Goal: Task Accomplishment & Management: Manage account settings

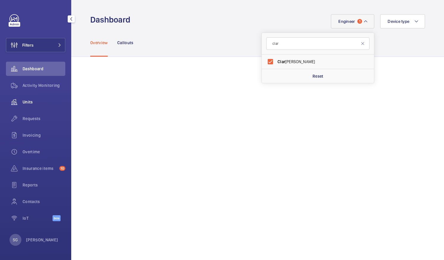
scroll to position [206, 0]
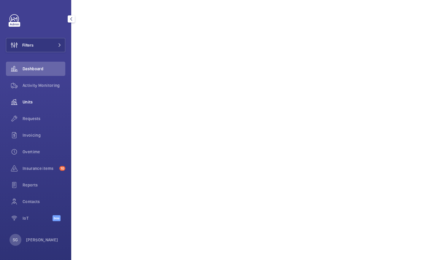
click at [43, 102] on span "Units" at bounding box center [44, 102] width 43 height 6
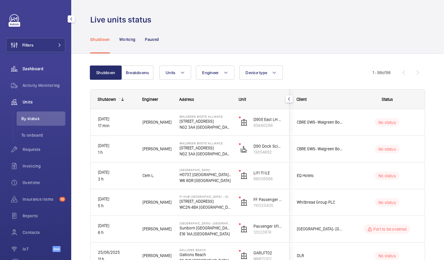
click at [45, 70] on span "Dashboard" at bounding box center [44, 69] width 43 height 6
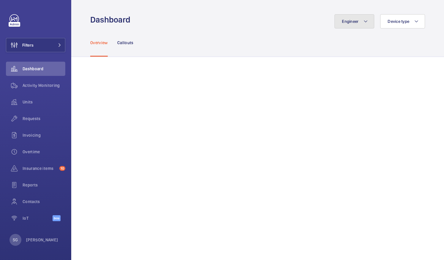
click at [364, 18] on button "Engineer" at bounding box center [355, 21] width 40 height 14
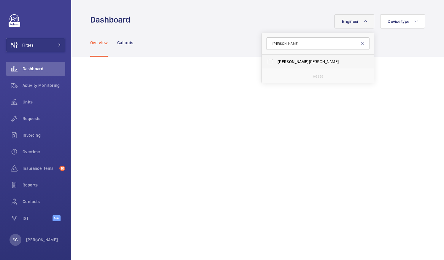
type input "[PERSON_NAME]"
click at [266, 60] on label "[PERSON_NAME] [PERSON_NAME]" at bounding box center [313, 62] width 103 height 14
click at [266, 60] on input "[PERSON_NAME] [PERSON_NAME]" at bounding box center [271, 62] width 12 height 12
click at [264, 61] on label "[PERSON_NAME] [PERSON_NAME]" at bounding box center [313, 62] width 103 height 14
click at [265, 61] on input "[PERSON_NAME] [PERSON_NAME]" at bounding box center [271, 62] width 12 height 12
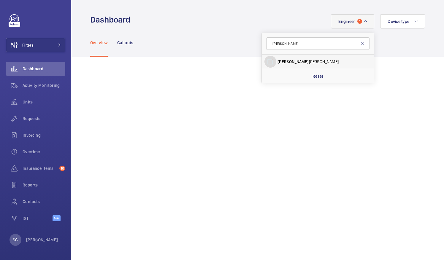
checkbox input "false"
click at [285, 49] on input "[PERSON_NAME]" at bounding box center [317, 43] width 103 height 12
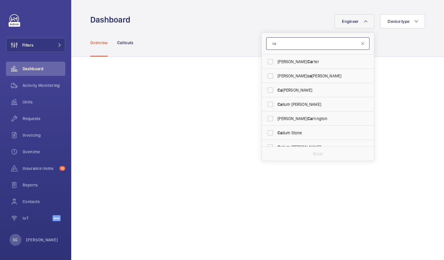
type input "c"
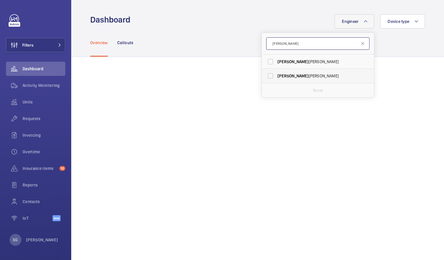
type input "[PERSON_NAME]"
click at [265, 75] on label "[PERSON_NAME]" at bounding box center [313, 76] width 103 height 14
click at [265, 75] on input "[PERSON_NAME]" at bounding box center [271, 76] width 12 height 12
click at [267, 74] on label "[PERSON_NAME]" at bounding box center [313, 76] width 103 height 14
click at [267, 74] on input "[PERSON_NAME]" at bounding box center [271, 76] width 12 height 12
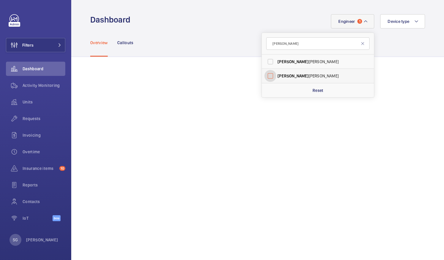
checkbox input "false"
click at [283, 43] on input "[PERSON_NAME]" at bounding box center [317, 43] width 103 height 12
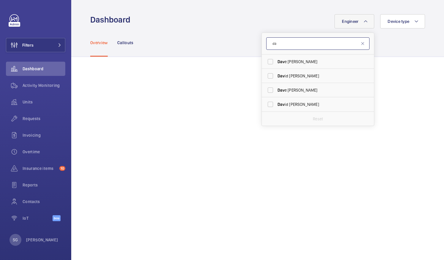
type input "d"
type input "clar"
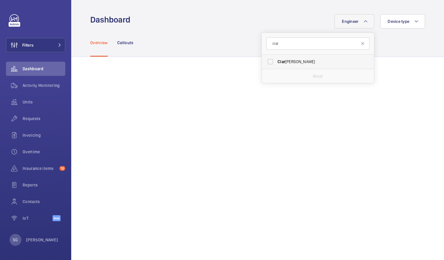
click at [266, 63] on label "[PERSON_NAME]" at bounding box center [313, 62] width 103 height 14
click at [266, 63] on input "[PERSON_NAME]" at bounding box center [271, 62] width 12 height 12
click at [267, 63] on label "[PERSON_NAME]" at bounding box center [313, 62] width 103 height 14
click at [267, 63] on input "[PERSON_NAME]" at bounding box center [271, 62] width 12 height 12
checkbox input "false"
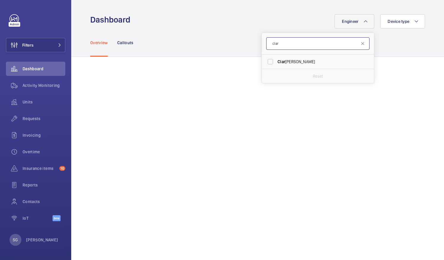
click at [289, 41] on input "clar" at bounding box center [317, 43] width 103 height 12
type input "c"
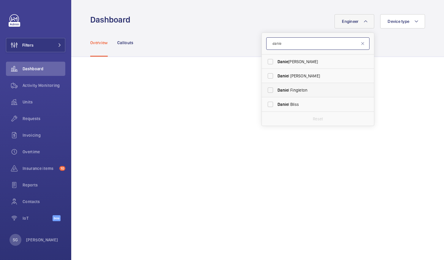
type input "danie"
click at [268, 92] on label "[PERSON_NAME]" at bounding box center [313, 90] width 103 height 14
click at [268, 92] on input "[PERSON_NAME]" at bounding box center [271, 90] width 12 height 12
click at [264, 91] on label "[PERSON_NAME]" at bounding box center [313, 90] width 103 height 14
click at [265, 91] on input "[PERSON_NAME]" at bounding box center [271, 90] width 12 height 12
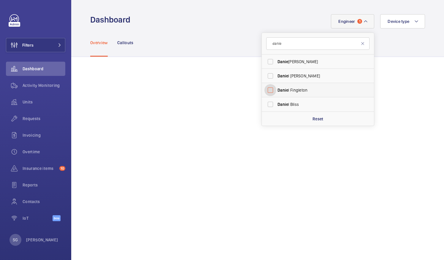
checkbox input "false"
click at [286, 47] on input "danie" at bounding box center [317, 43] width 103 height 12
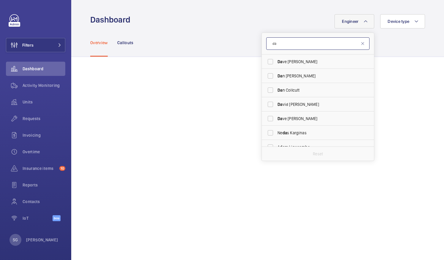
type input "d"
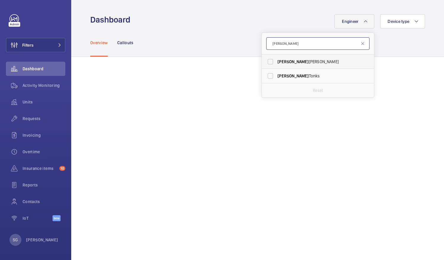
type input "[PERSON_NAME]"
click at [265, 62] on label "[PERSON_NAME]" at bounding box center [313, 62] width 103 height 14
click at [265, 62] on input "[PERSON_NAME]" at bounding box center [271, 62] width 12 height 12
click at [268, 62] on label "[PERSON_NAME]" at bounding box center [313, 62] width 103 height 14
click at [268, 62] on input "[PERSON_NAME]" at bounding box center [271, 62] width 12 height 12
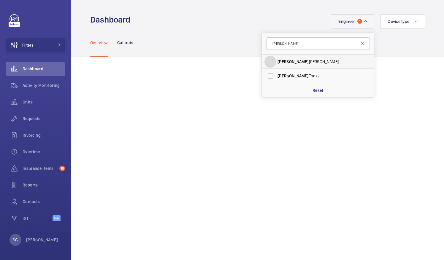
checkbox input "false"
click at [282, 42] on input "[PERSON_NAME]" at bounding box center [317, 43] width 103 height 12
type input "[PERSON_NAME]"
click at [264, 60] on label "[PERSON_NAME]" at bounding box center [313, 62] width 103 height 14
click at [265, 60] on input "[PERSON_NAME]" at bounding box center [271, 62] width 12 height 12
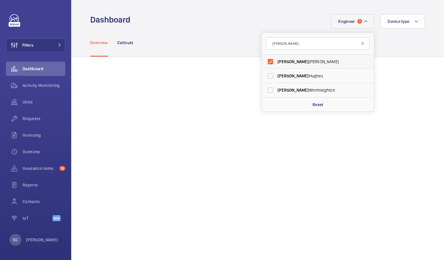
click at [265, 60] on label "[PERSON_NAME]" at bounding box center [313, 62] width 103 height 14
click at [265, 60] on input "[PERSON_NAME]" at bounding box center [271, 62] width 12 height 12
checkbox input "false"
click at [285, 44] on input "[PERSON_NAME]" at bounding box center [317, 43] width 103 height 12
type input "L"
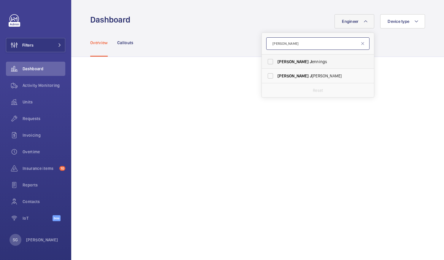
type input "[PERSON_NAME]"
click at [270, 58] on label "[PERSON_NAME]" at bounding box center [313, 62] width 103 height 14
click at [270, 58] on input "[PERSON_NAME]" at bounding box center [271, 62] width 12 height 12
click at [266, 61] on label "[PERSON_NAME]" at bounding box center [313, 62] width 103 height 14
click at [266, 61] on input "[PERSON_NAME]" at bounding box center [271, 62] width 12 height 12
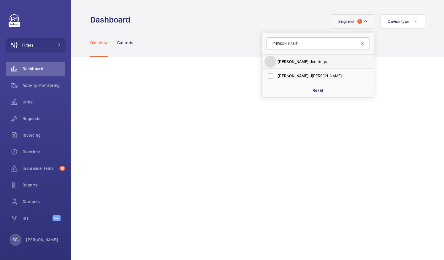
checkbox input "false"
click at [283, 47] on input "[PERSON_NAME]" at bounding box center [317, 43] width 103 height 12
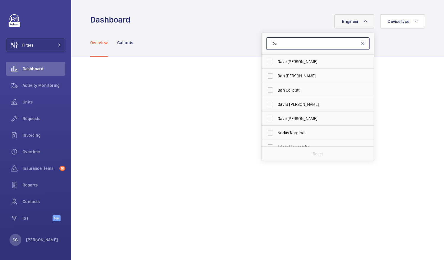
type input "D"
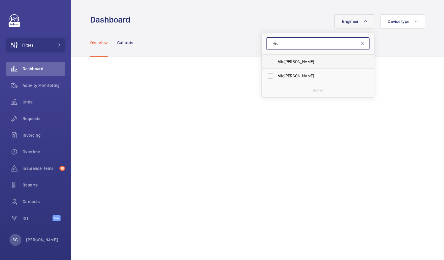
type input "Mic"
click at [262, 59] on label "[PERSON_NAME]" at bounding box center [313, 62] width 103 height 14
click at [265, 59] on input "[PERSON_NAME]" at bounding box center [271, 62] width 12 height 12
click at [264, 62] on label "[PERSON_NAME]" at bounding box center [313, 62] width 103 height 14
click at [265, 62] on input "[PERSON_NAME]" at bounding box center [271, 62] width 12 height 12
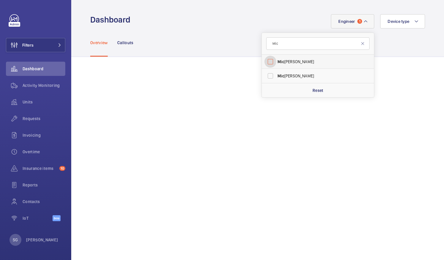
checkbox input "false"
click at [281, 42] on input "Mic" at bounding box center [317, 43] width 103 height 12
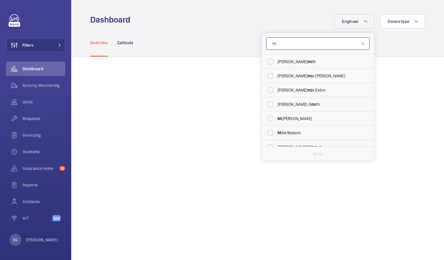
type input "M"
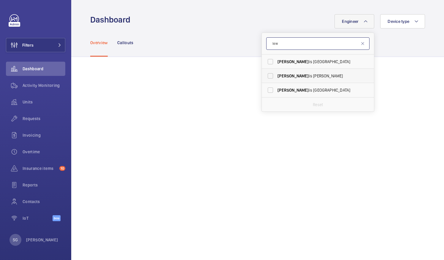
type input "lew"
click at [266, 75] on label "[PERSON_NAME] is [PERSON_NAME]" at bounding box center [313, 76] width 103 height 14
click at [266, 75] on input "[PERSON_NAME] is [PERSON_NAME]" at bounding box center [271, 76] width 12 height 12
click at [265, 75] on label "[PERSON_NAME] is [PERSON_NAME]" at bounding box center [313, 76] width 103 height 14
click at [265, 75] on input "[PERSON_NAME] is [PERSON_NAME]" at bounding box center [271, 76] width 12 height 12
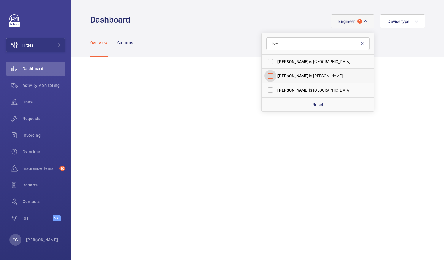
checkbox input "false"
click at [282, 42] on input "lew" at bounding box center [317, 43] width 103 height 12
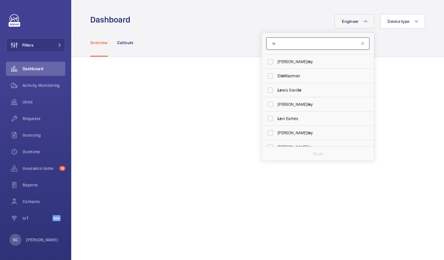
type input "l"
type input "Ce"
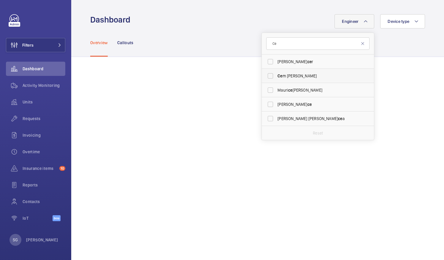
click at [265, 76] on label "Ce m [PERSON_NAME]" at bounding box center [313, 76] width 103 height 14
click at [265, 76] on input "Ce m [PERSON_NAME]" at bounding box center [271, 76] width 12 height 12
click at [267, 72] on label "Ce m [PERSON_NAME]" at bounding box center [313, 76] width 103 height 14
click at [267, 72] on input "Ce m [PERSON_NAME]" at bounding box center [271, 76] width 12 height 12
checkbox input "false"
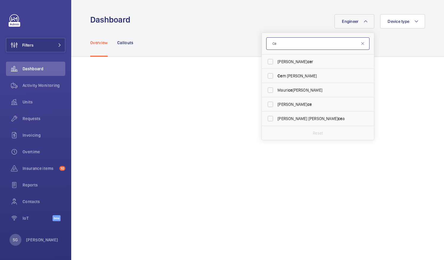
click at [283, 46] on input "Ce" at bounding box center [317, 43] width 103 height 12
type input "C"
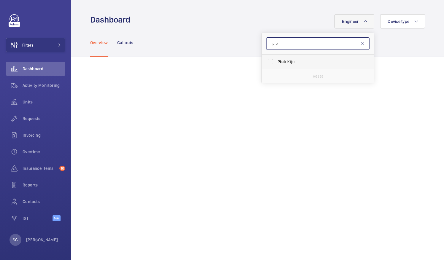
type input "pio"
click at [269, 64] on label "[PERSON_NAME]" at bounding box center [313, 62] width 103 height 14
click at [269, 64] on input "[PERSON_NAME]" at bounding box center [271, 62] width 12 height 12
click at [268, 60] on label "[PERSON_NAME]" at bounding box center [313, 62] width 103 height 14
click at [268, 60] on input "[PERSON_NAME]" at bounding box center [271, 62] width 12 height 12
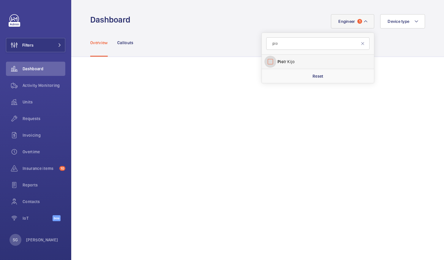
checkbox input "false"
click at [285, 45] on input "pio" at bounding box center [317, 43] width 103 height 12
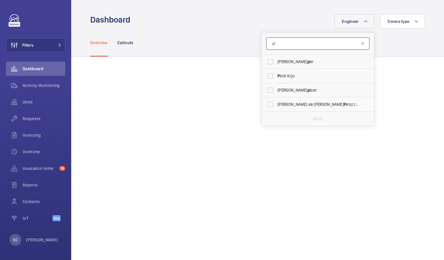
type input "p"
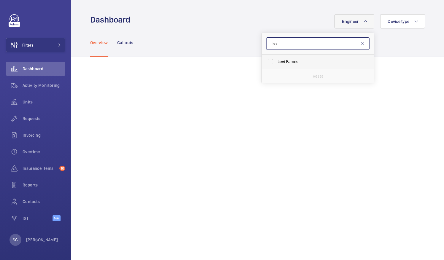
type input "lev"
click at [265, 59] on label "[PERSON_NAME]" at bounding box center [313, 62] width 103 height 14
click at [265, 59] on input "[PERSON_NAME]" at bounding box center [271, 62] width 12 height 12
checkbox input "true"
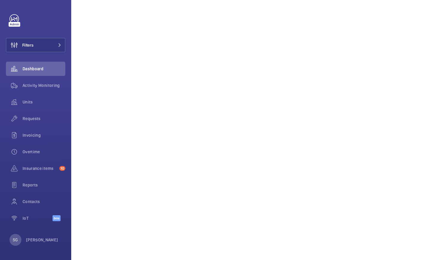
scroll to position [127, 0]
